Goal: Information Seeking & Learning: Learn about a topic

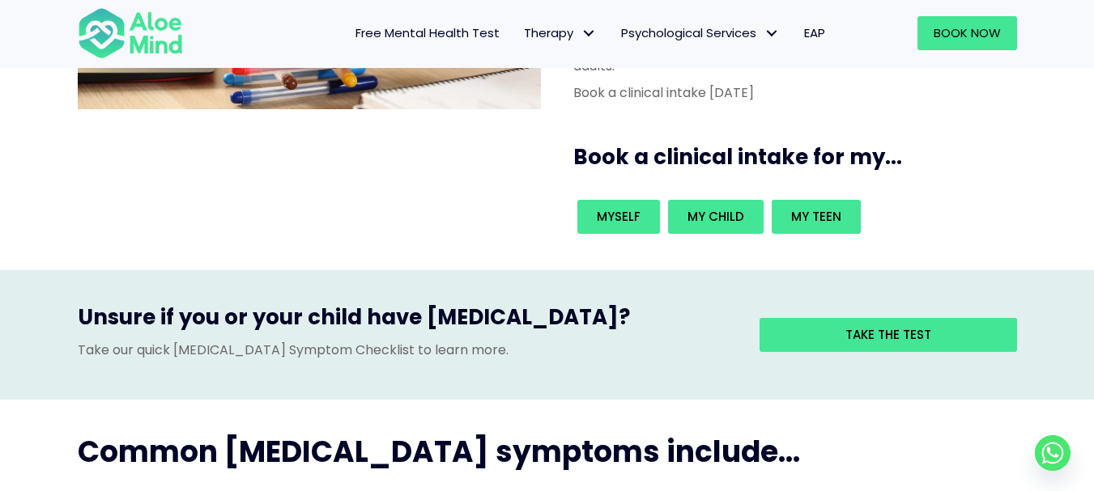
scroll to position [324, 0]
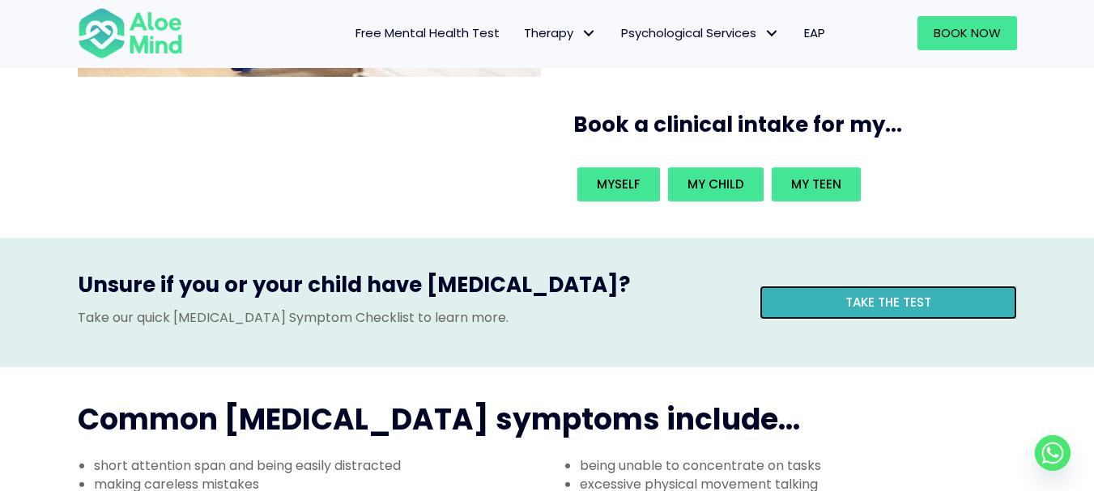
click at [794, 286] on link "Take the test" at bounding box center [887, 303] width 257 height 34
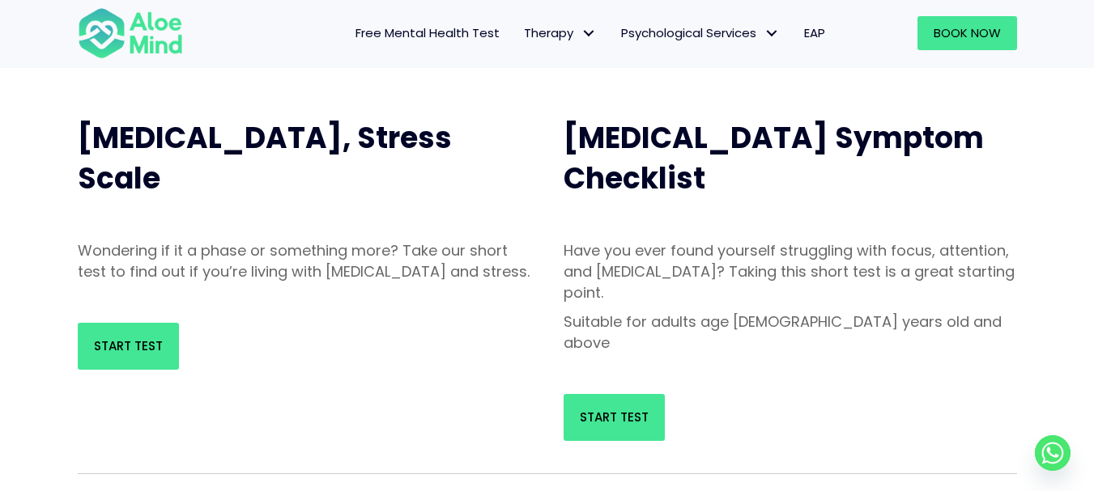
scroll to position [162, 0]
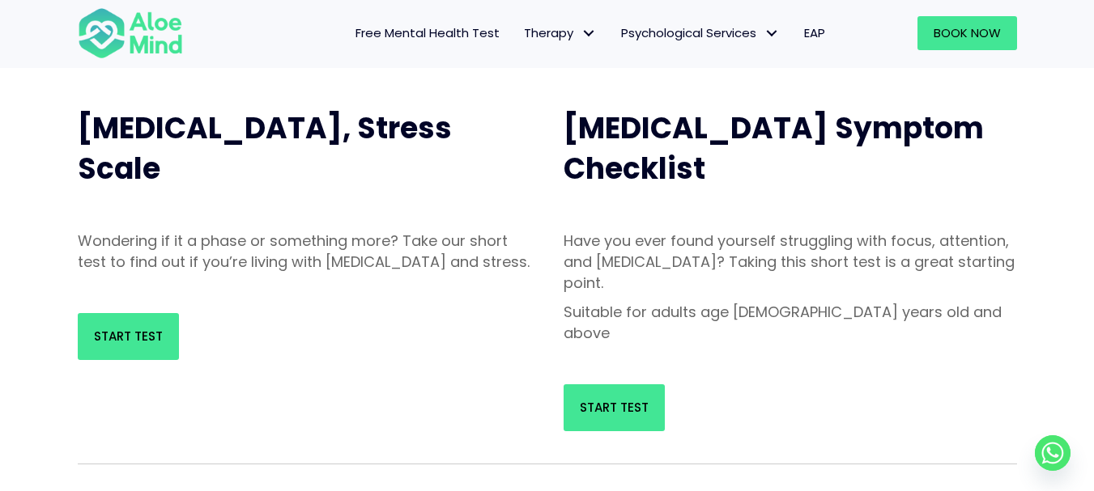
click at [629, 390] on div "Start Test" at bounding box center [790, 407] width 486 height 79
click at [624, 385] on link "Start Test" at bounding box center [613, 408] width 101 height 47
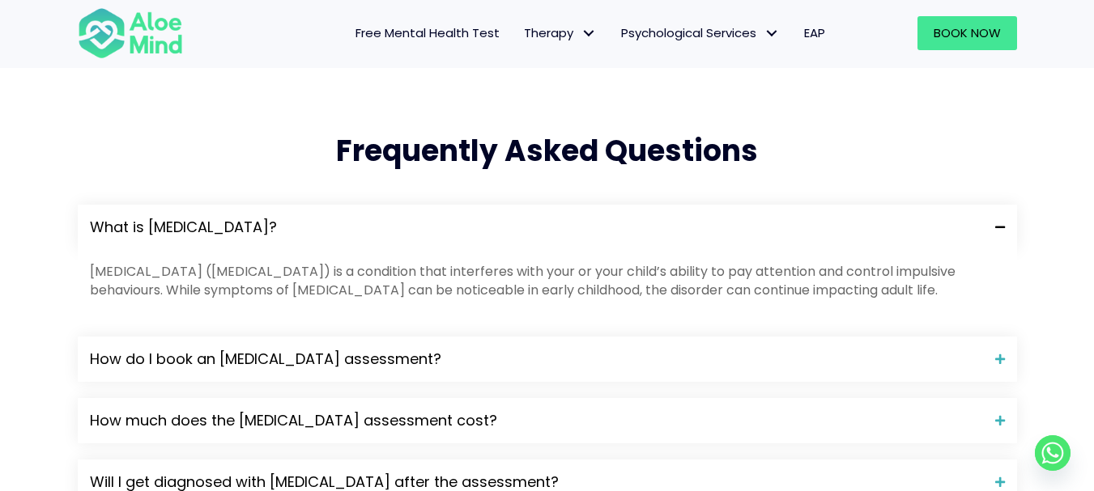
scroll to position [1619, 0]
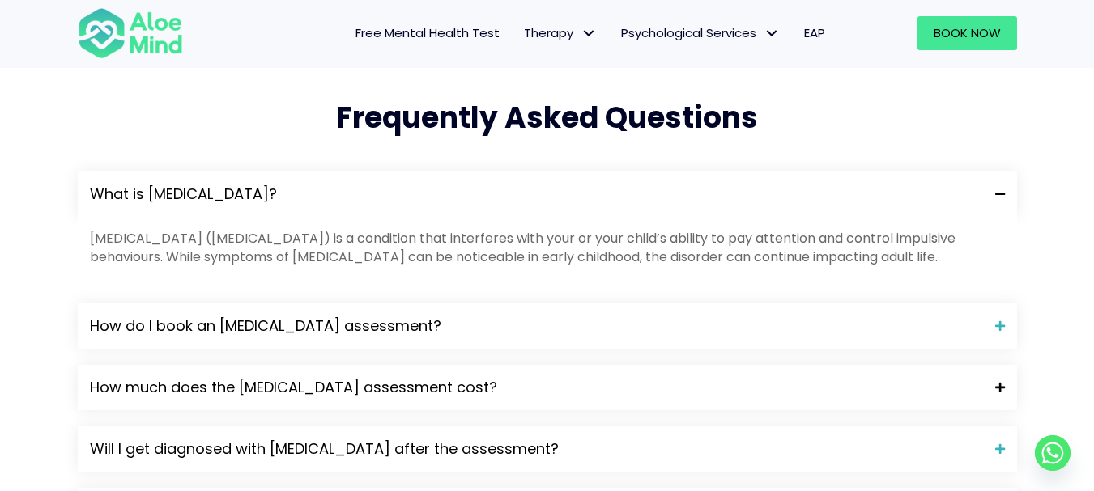
click at [714, 377] on span "How much does the ADHD assessment cost?" at bounding box center [536, 387] width 893 height 21
